Goal: Transaction & Acquisition: Purchase product/service

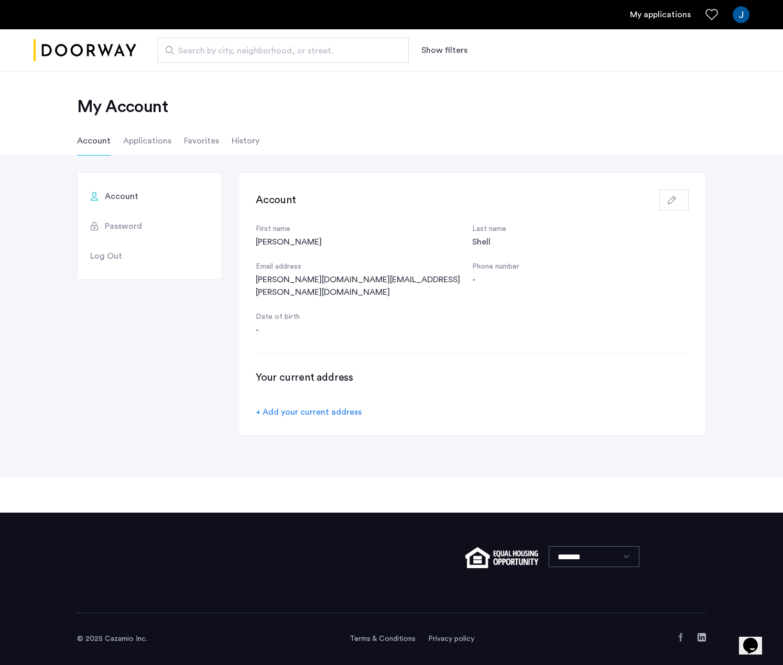
click at [135, 141] on li "Applications" at bounding box center [147, 140] width 48 height 29
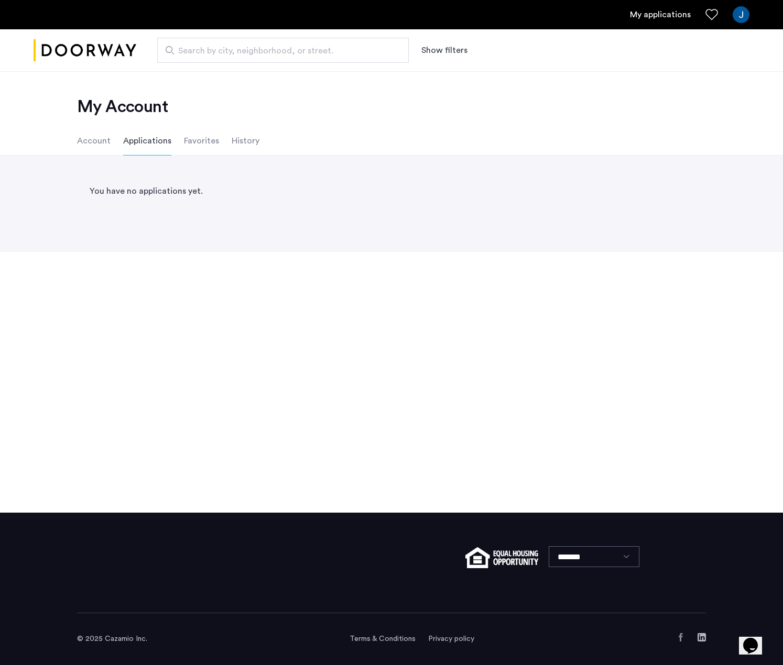
click at [202, 141] on li "Favorites" at bounding box center [201, 140] width 35 height 29
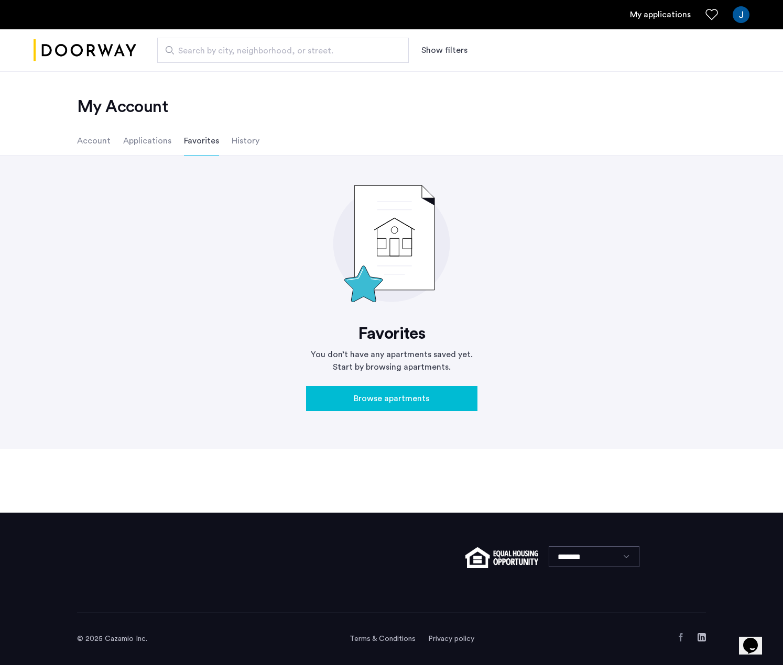
click at [235, 140] on li "History" at bounding box center [246, 140] width 28 height 29
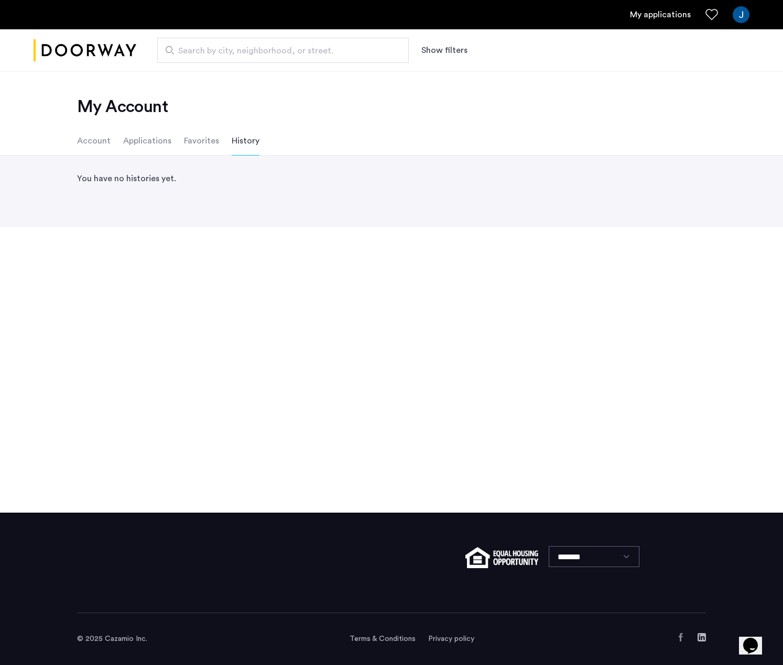
click at [99, 141] on li "Account" at bounding box center [94, 140] width 34 height 29
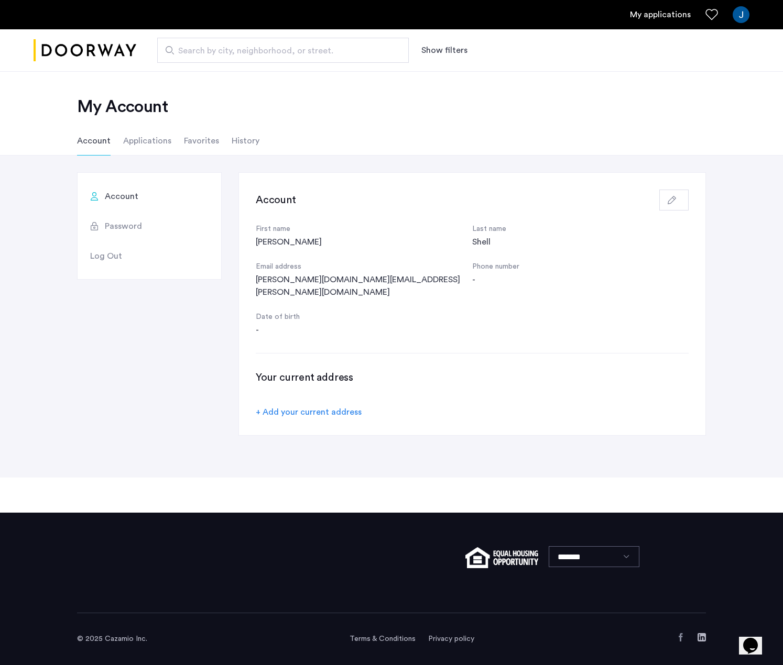
click at [262, 47] on span "Search by city, neighborhood, or street." at bounding box center [278, 51] width 201 height 13
click at [262, 47] on input "Search by city, neighborhood, or street." at bounding box center [283, 50] width 252 height 25
click at [430, 46] on button "Show filters" at bounding box center [444, 50] width 46 height 13
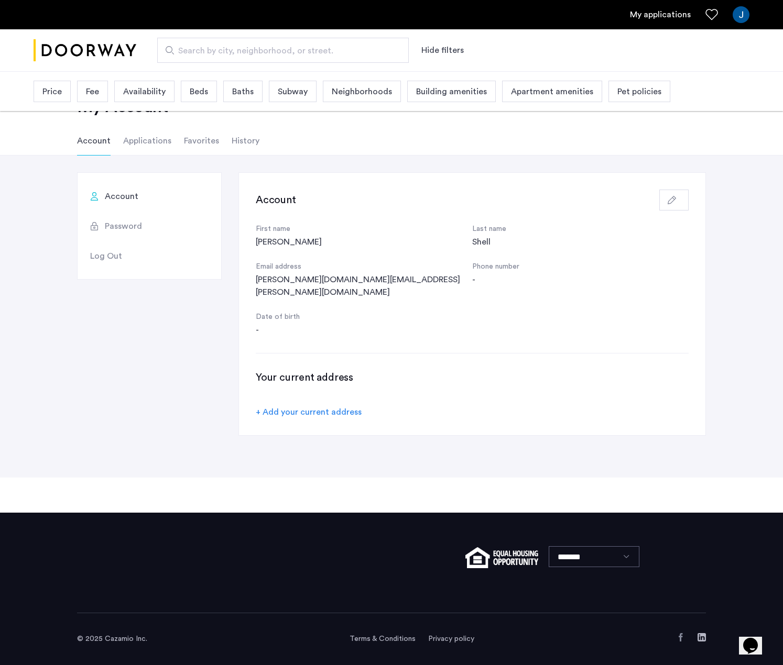
click at [58, 90] on span "Price" at bounding box center [51, 91] width 19 height 13
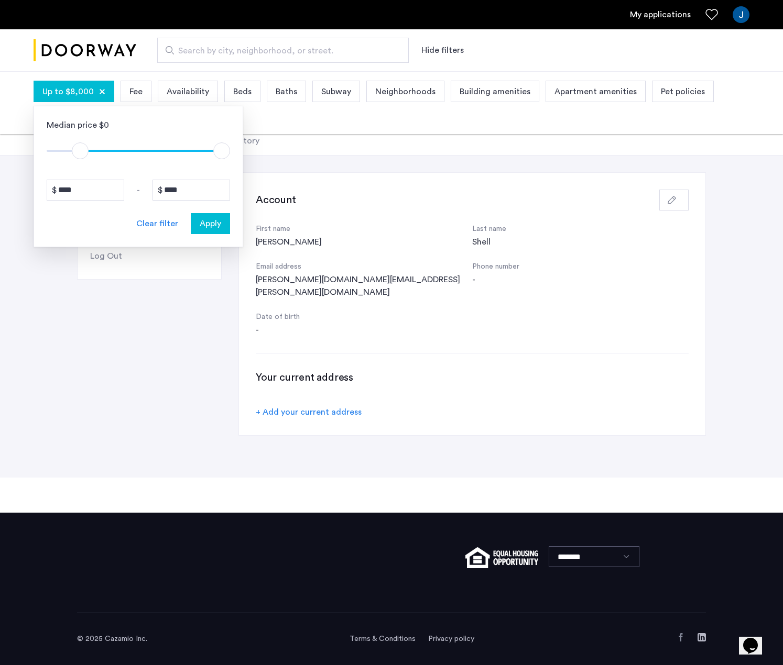
type input "****"
drag, startPoint x: 54, startPoint y: 150, endPoint x: 83, endPoint y: 156, distance: 28.8
click at [83, 156] on span "ngx-slider" at bounding box center [82, 151] width 17 height 17
type input "****"
drag, startPoint x: 223, startPoint y: 152, endPoint x: 97, endPoint y: 161, distance: 126.1
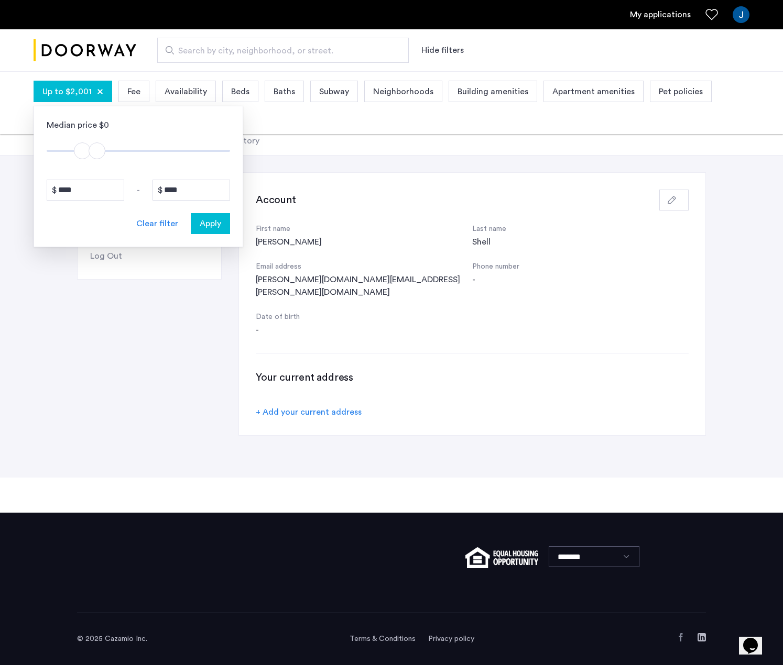
click at [97, 161] on div "Median price $0 $1 $8000 $1301 $2001 **** - **** Clear filter Apply" at bounding box center [139, 176] width 210 height 141
click at [211, 226] on span "Apply" at bounding box center [210, 223] width 21 height 13
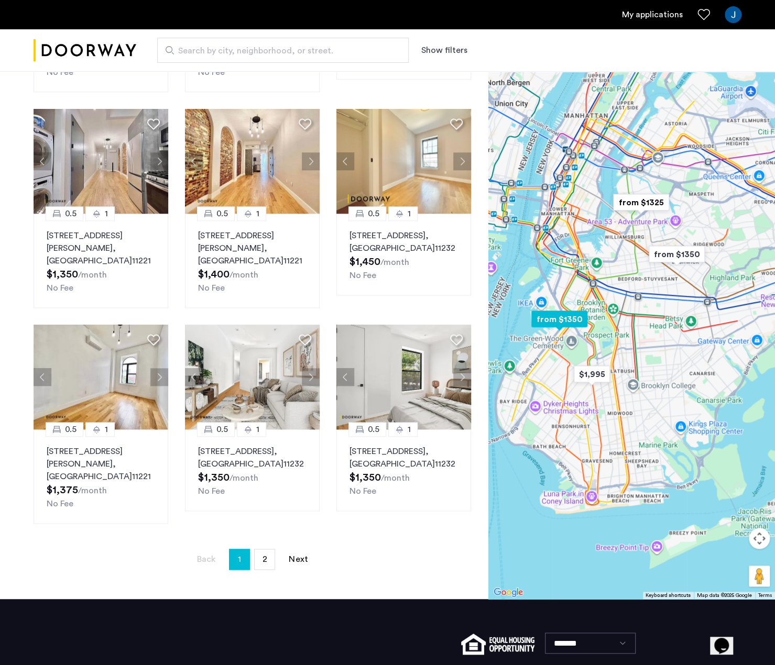
scroll to position [550, 0]
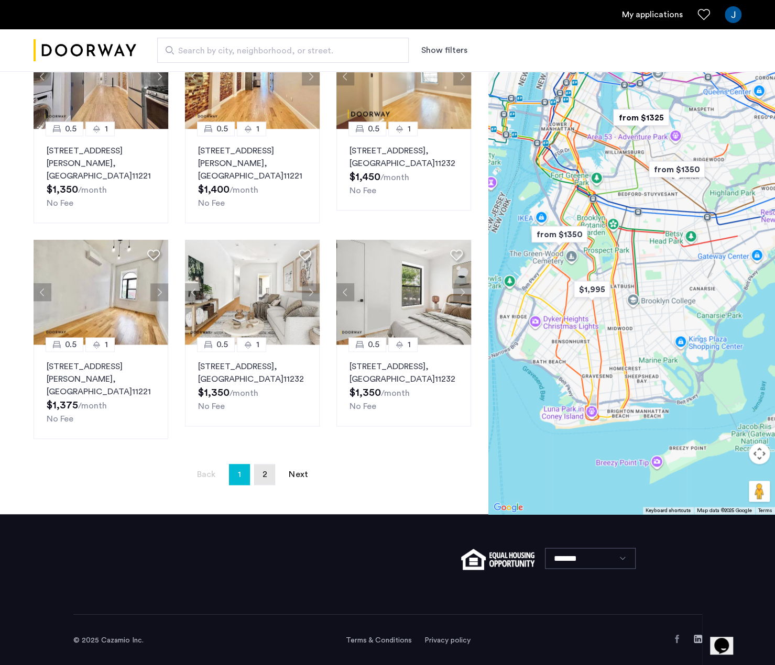
click at [267, 471] on span "2" at bounding box center [265, 475] width 5 height 8
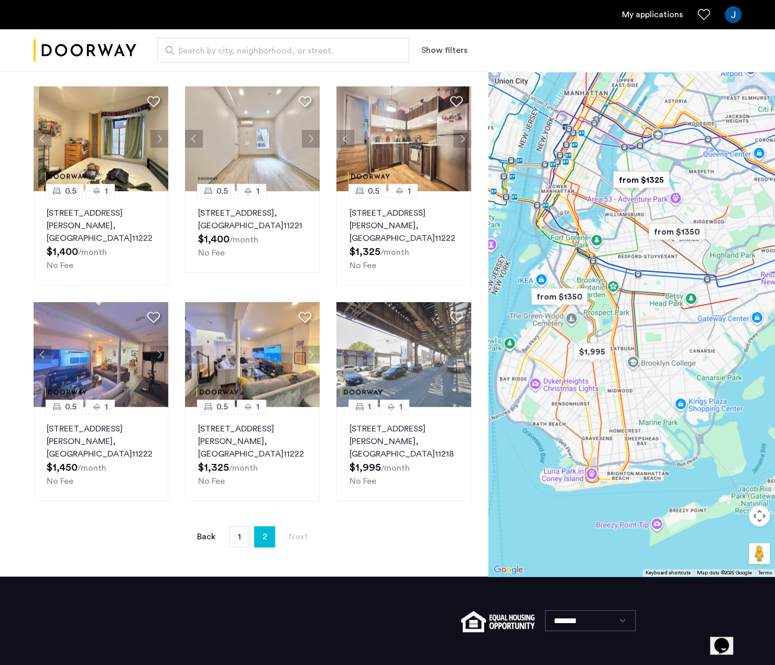
scroll to position [334, 0]
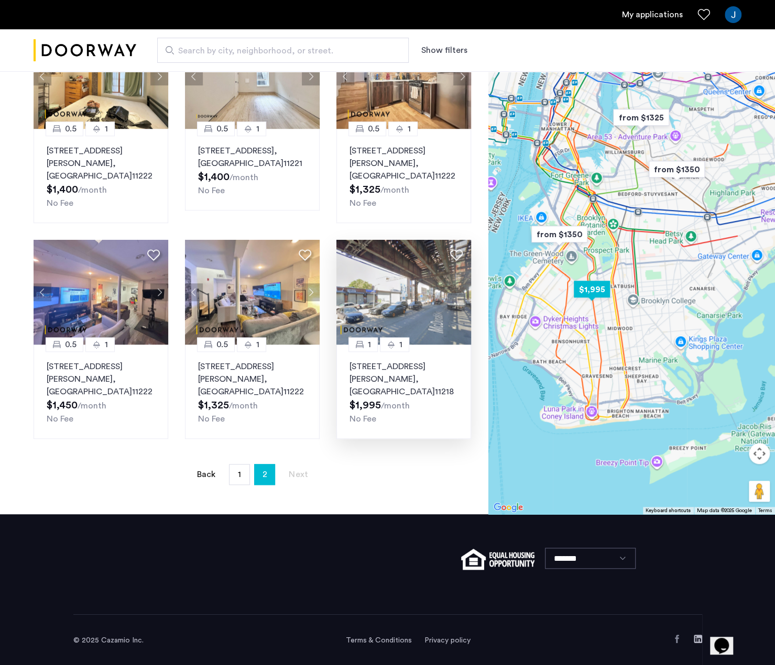
click at [397, 368] on p "824 McDonald Avenue, Unit 2F, Brooklyn , NY 11218" at bounding box center [403, 379] width 108 height 38
click at [241, 475] on link "page 1" at bounding box center [239, 475] width 20 height 20
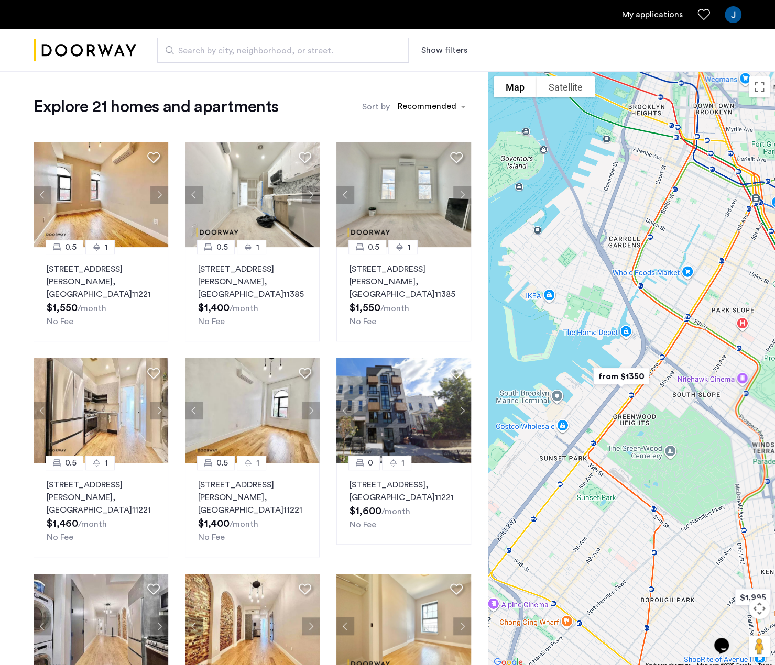
drag, startPoint x: 552, startPoint y: 307, endPoint x: 696, endPoint y: 368, distance: 156.6
click at [696, 368] on div at bounding box center [631, 370] width 287 height 598
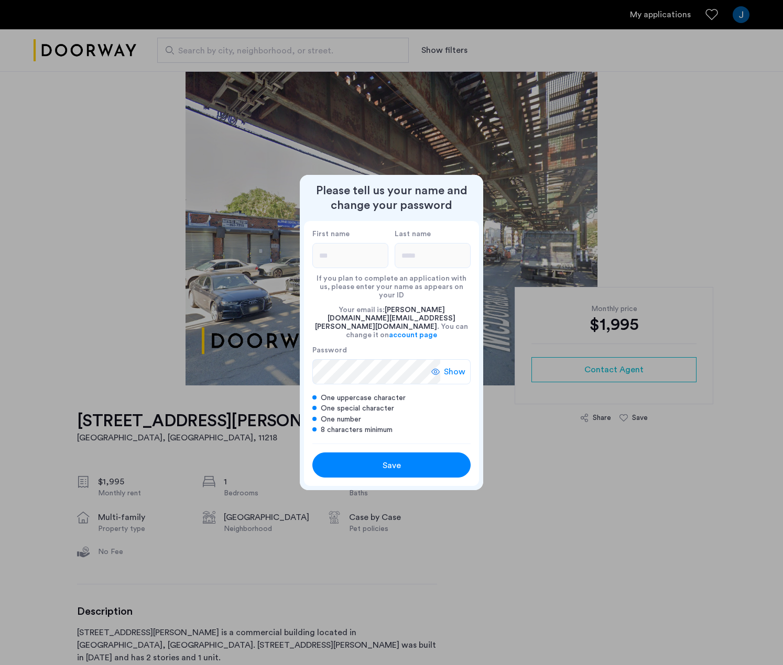
click at [122, 360] on div at bounding box center [391, 332] width 783 height 665
